Goal: Check status: Check status

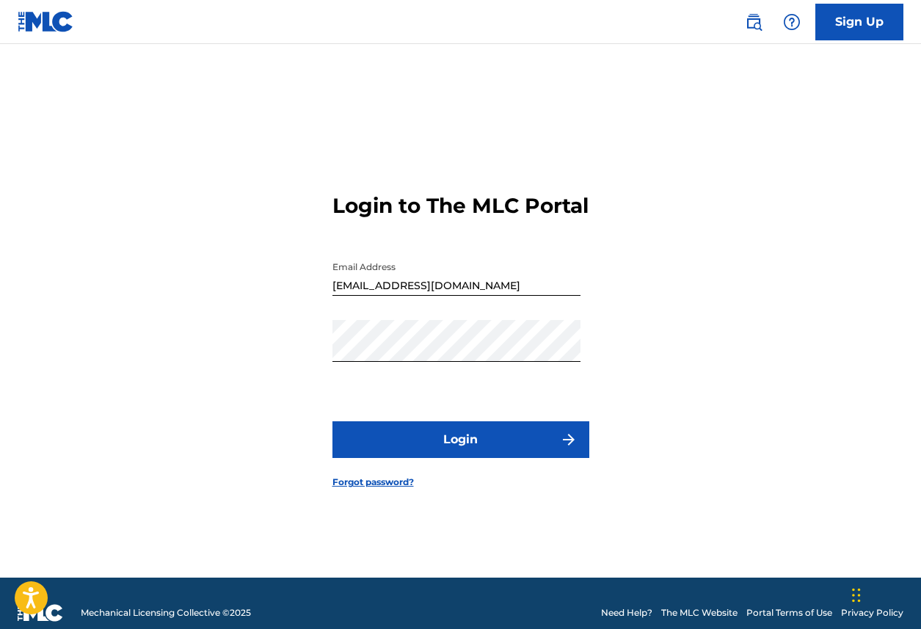
click at [487, 458] on button "Login" at bounding box center [460, 439] width 257 height 37
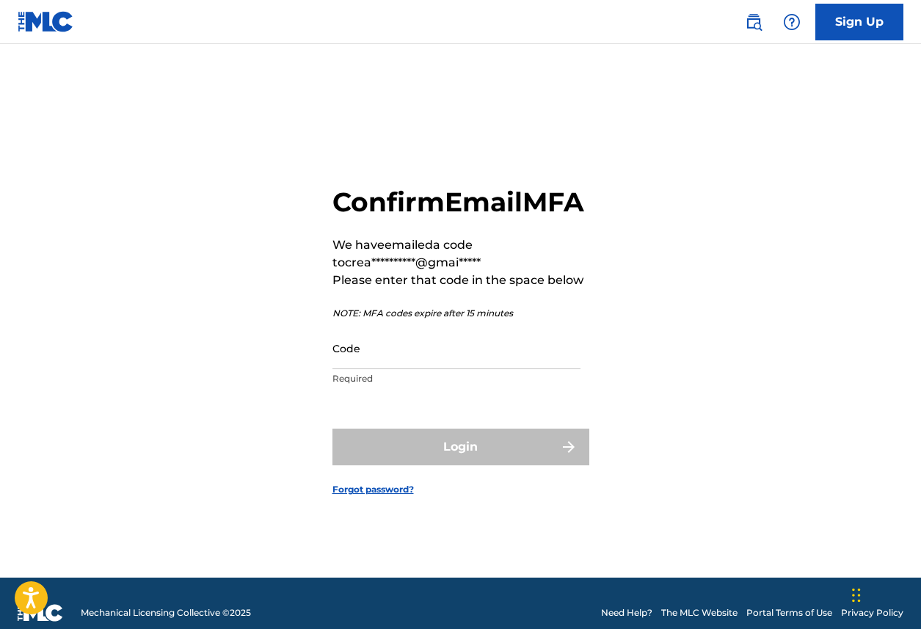
click at [484, 361] on input "Code" at bounding box center [456, 348] width 248 height 42
paste input "413930"
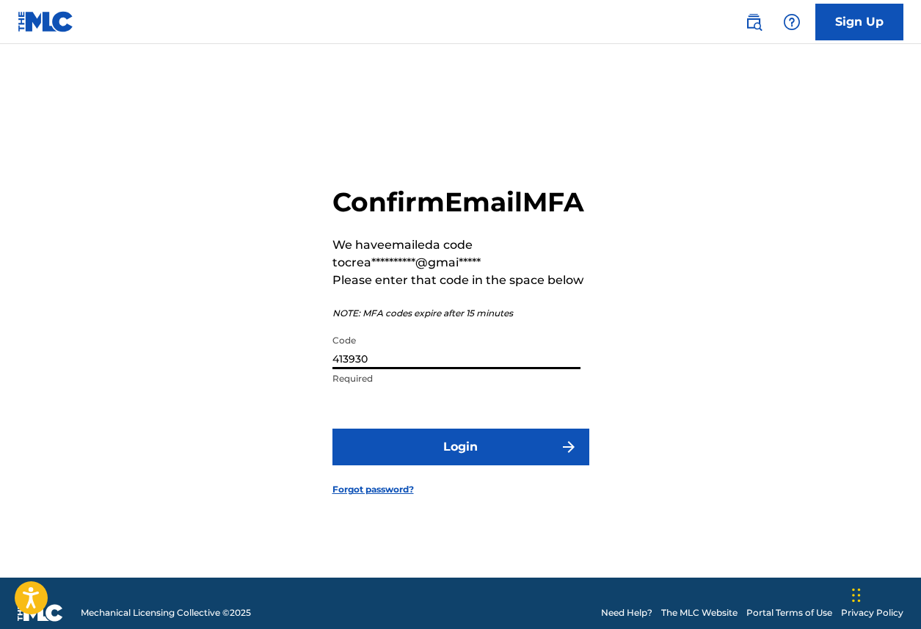
type input "413930"
click at [446, 485] on form "**********" at bounding box center [460, 329] width 257 height 497
click at [448, 465] on button "Login" at bounding box center [460, 446] width 257 height 37
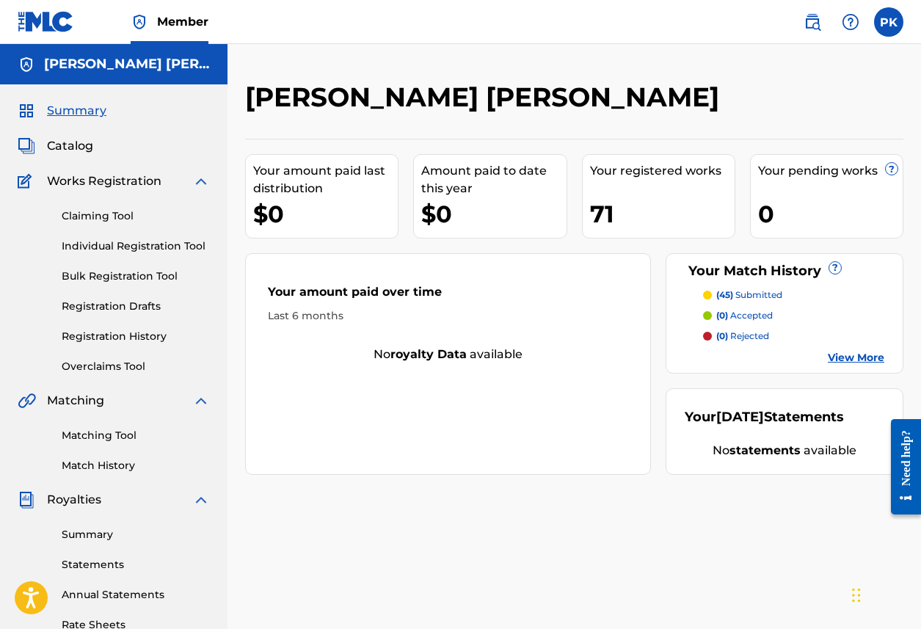
click at [743, 296] on p "(45) submitted" at bounding box center [749, 294] width 66 height 13
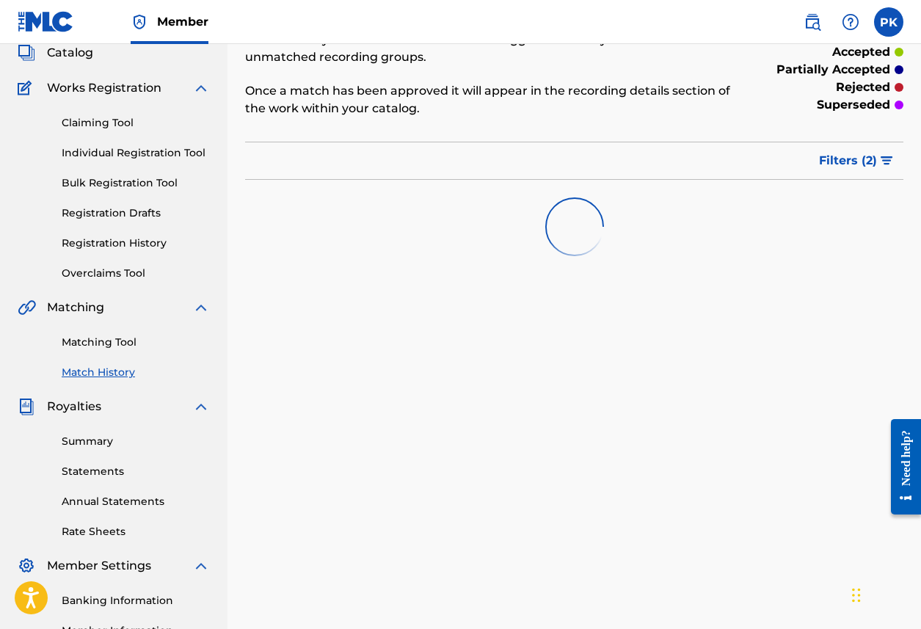
scroll to position [94, 0]
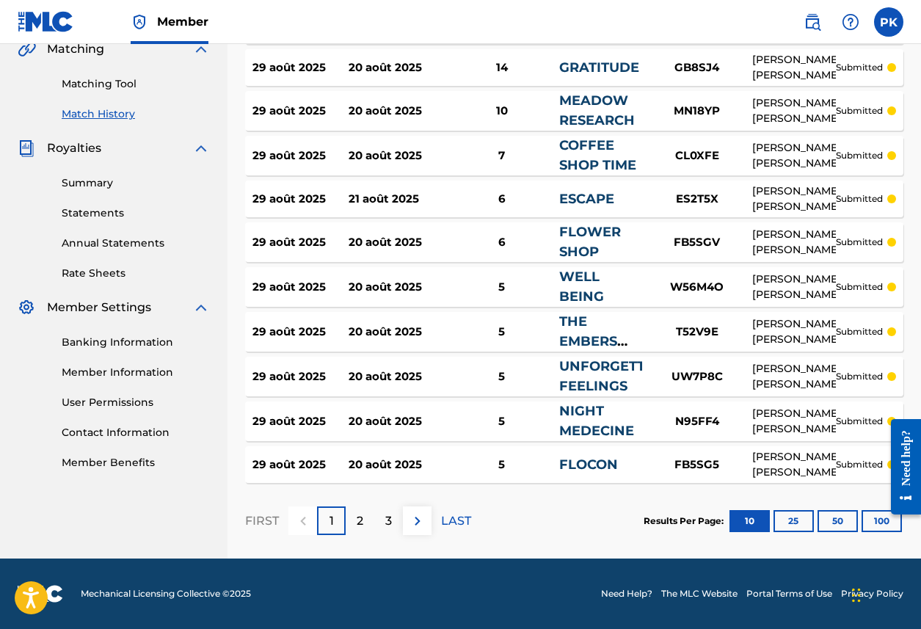
click at [870, 520] on button "100" at bounding box center [881, 521] width 40 height 22
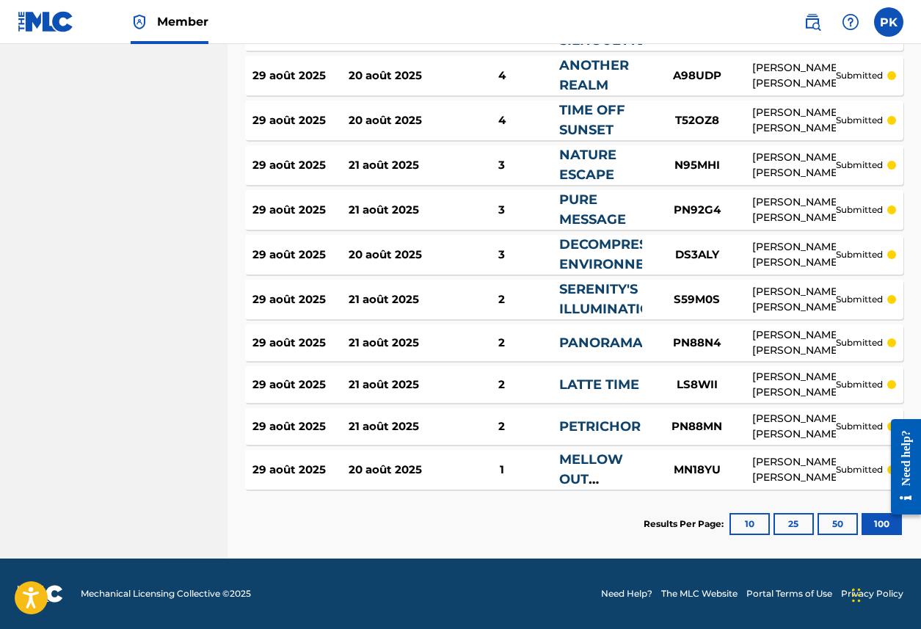
scroll to position [1893, 0]
click at [610, 466] on link "MELLOW OUT SPRING" at bounding box center [591, 479] width 64 height 56
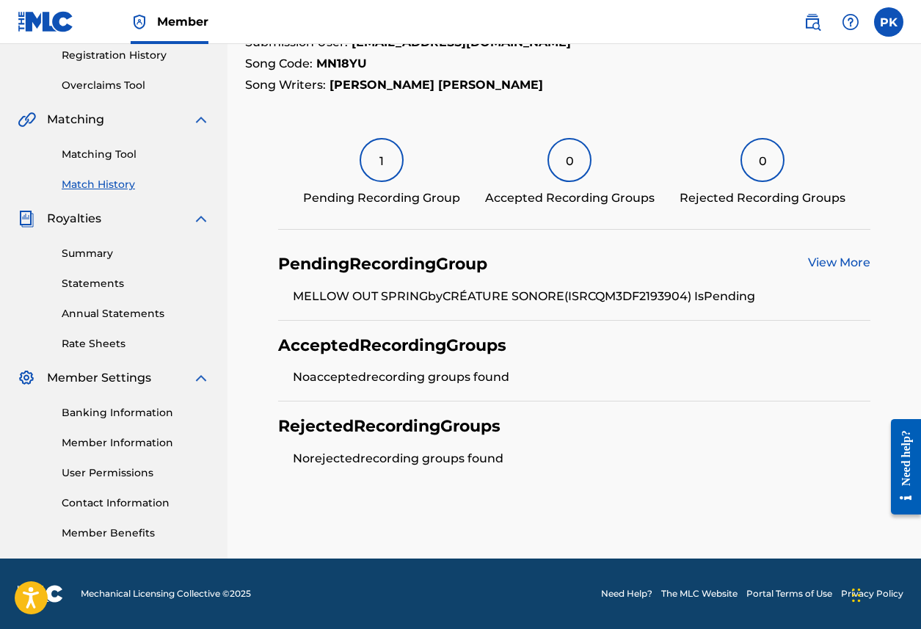
scroll to position [280, 0]
